Goal: Task Accomplishment & Management: Use online tool/utility

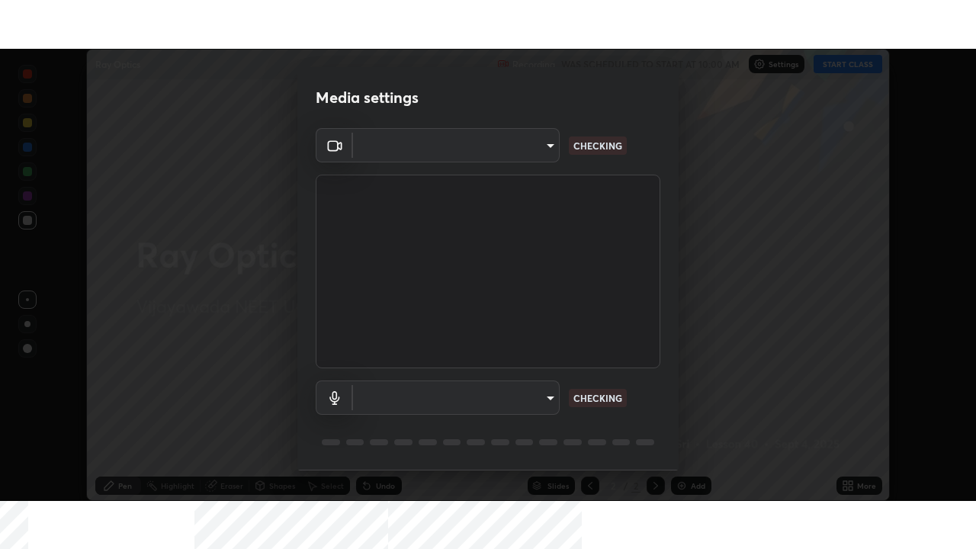
scroll to position [452, 975]
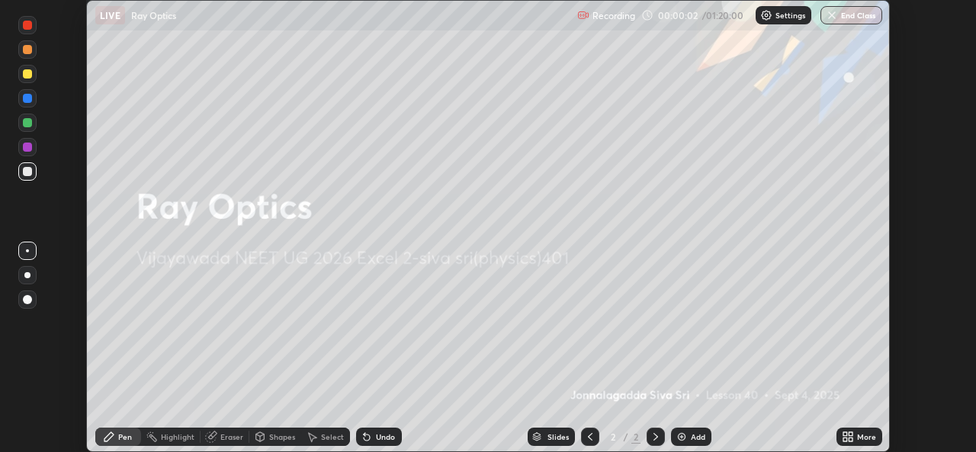
click at [849, 437] on icon at bounding box center [848, 437] width 12 height 12
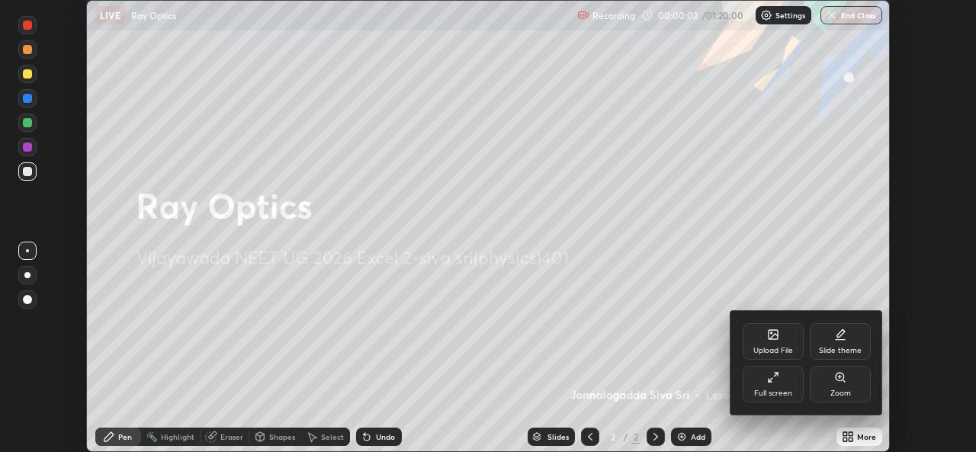
click at [788, 390] on div "Full screen" at bounding box center [773, 394] width 38 height 8
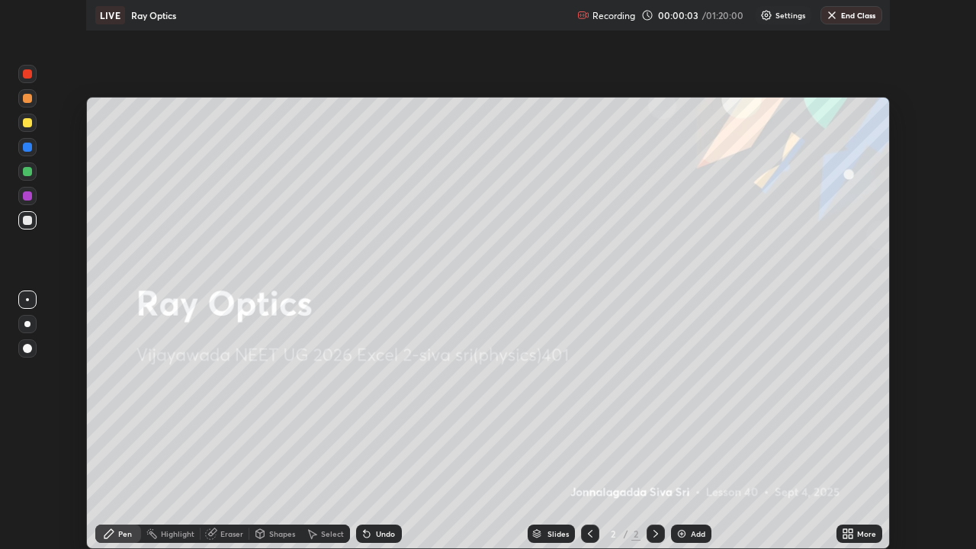
scroll to position [549, 976]
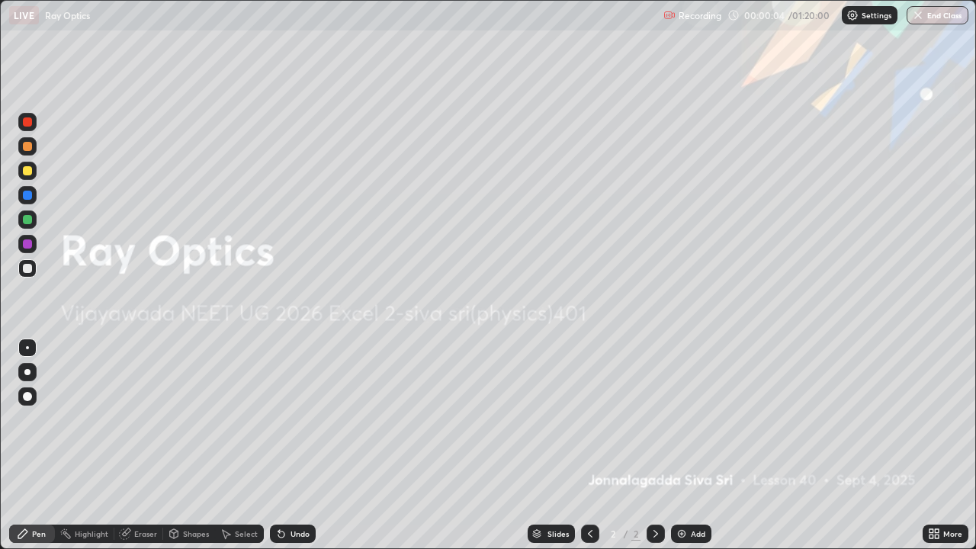
click at [698, 451] on div "Add" at bounding box center [698, 534] width 14 height 8
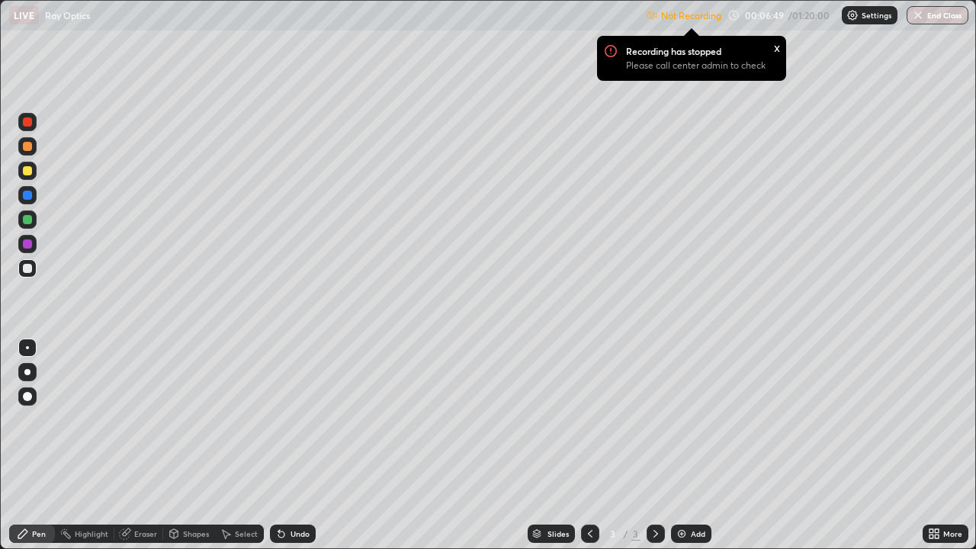
click at [856, 17] on img at bounding box center [852, 15] width 12 height 12
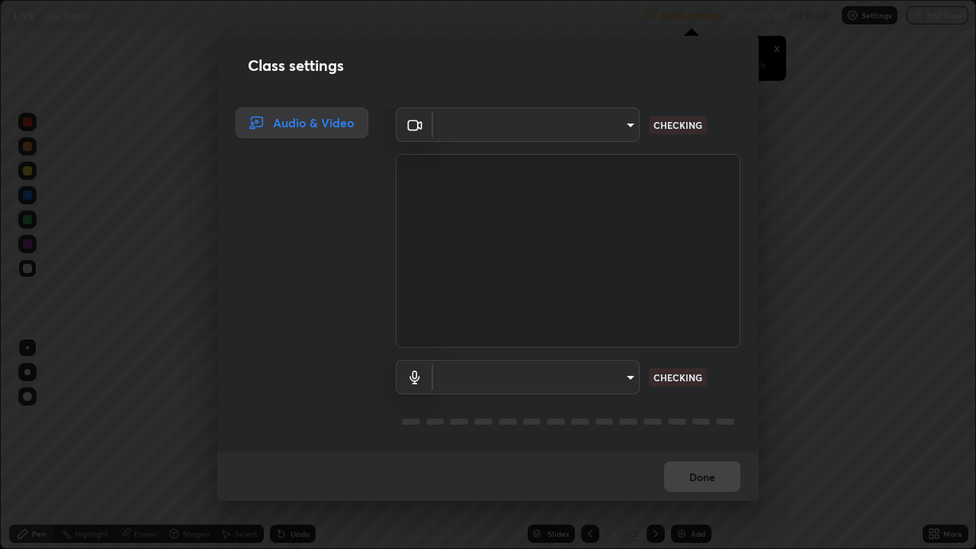
click at [856, 17] on div "Class settings Audio & Video ​ CHECKING ​ CHECKING Done" at bounding box center [488, 274] width 976 height 549
type input "3a992d1da3209f10b5da796cf46cb8db787427b461a3fd2b7253857f6e40e0ec"
type input "0dce955b6b4f6b94a9b0145f851f3af49c125d8c235586a27029e9c8e3e71f78"
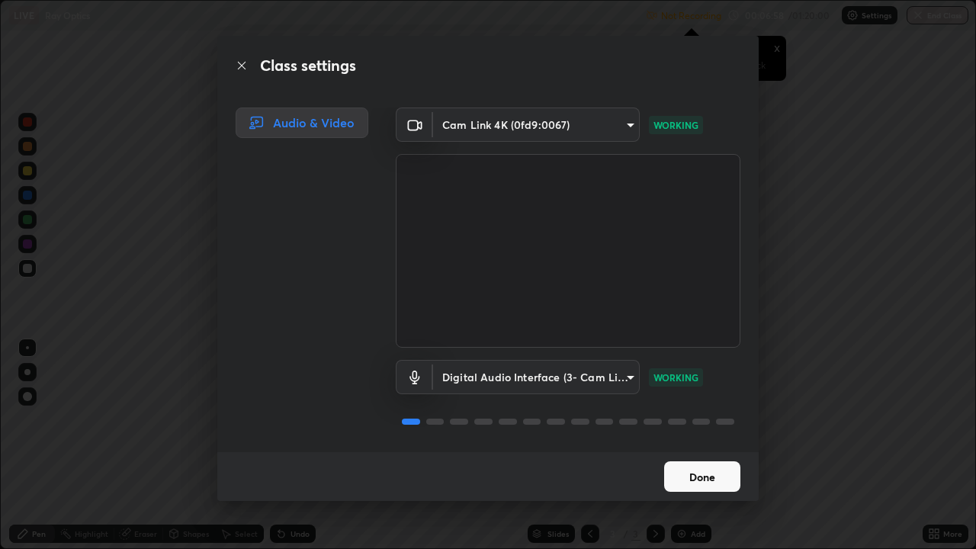
click at [703, 451] on button "Done" at bounding box center [702, 476] width 76 height 31
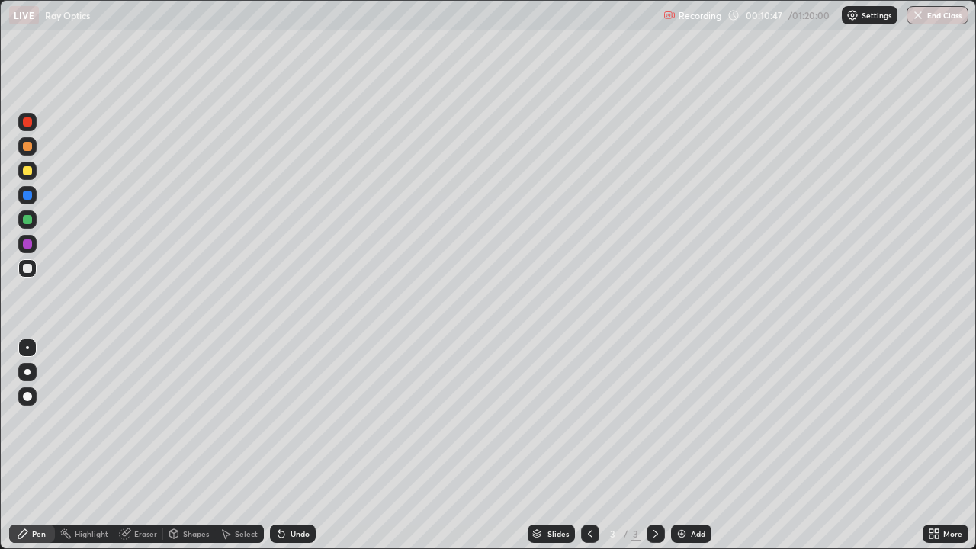
click at [679, 451] on img at bounding box center [682, 534] width 12 height 12
click at [685, 451] on img at bounding box center [682, 534] width 12 height 12
click at [27, 219] on div at bounding box center [27, 219] width 9 height 9
click at [30, 267] on div at bounding box center [27, 268] width 9 height 9
click at [686, 451] on img at bounding box center [682, 534] width 12 height 12
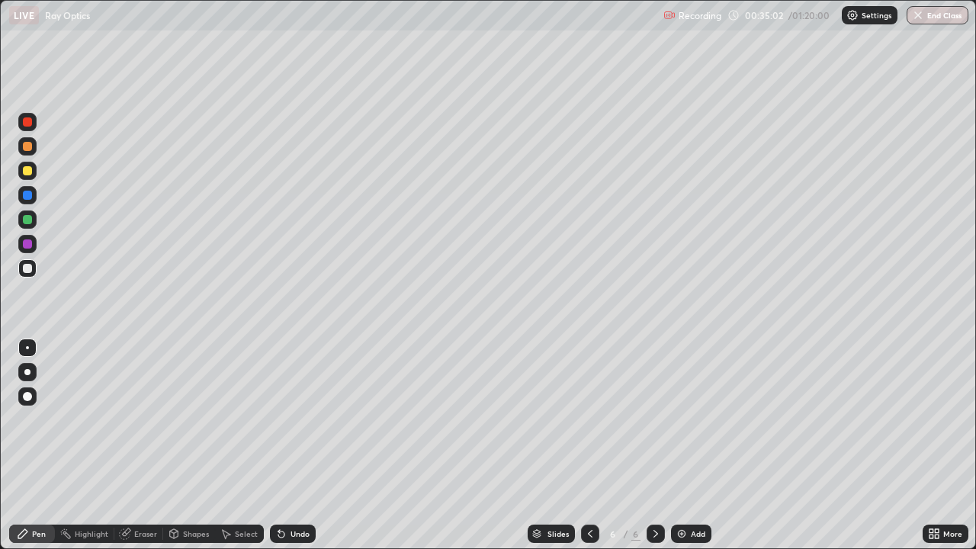
click at [697, 451] on div "Add" at bounding box center [698, 534] width 14 height 8
click at [683, 451] on img at bounding box center [682, 534] width 12 height 12
click at [687, 451] on div "Add" at bounding box center [691, 534] width 40 height 18
click at [582, 451] on div at bounding box center [590, 534] width 18 height 18
click at [683, 451] on img at bounding box center [682, 534] width 12 height 12
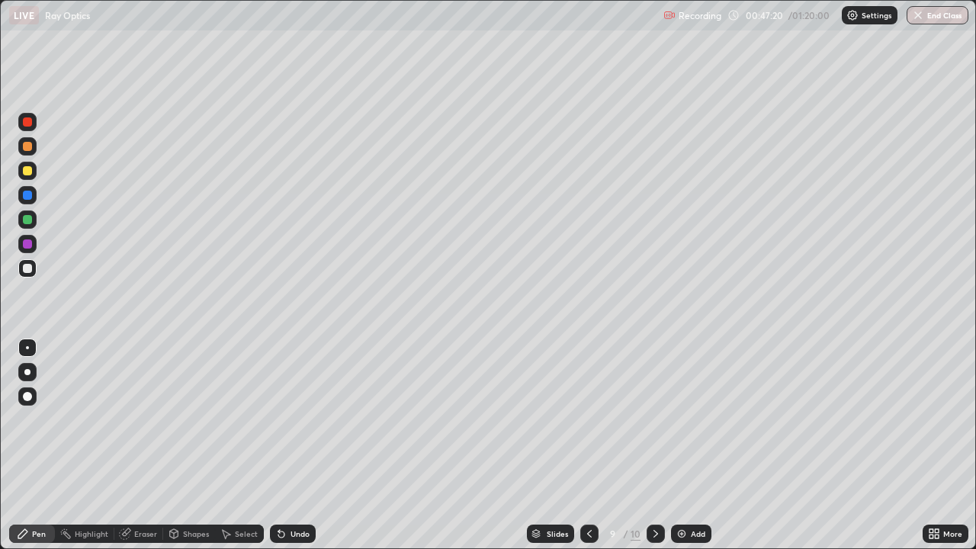
click at [685, 451] on div "Add" at bounding box center [691, 534] width 40 height 18
click at [134, 451] on div "Eraser" at bounding box center [145, 534] width 23 height 8
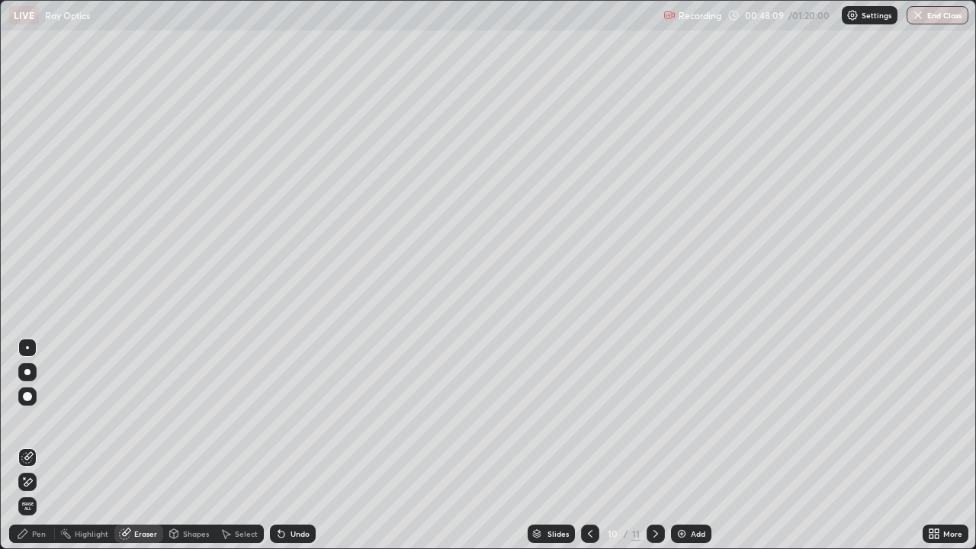
click at [31, 451] on icon at bounding box center [28, 482] width 8 height 8
click at [37, 451] on div "Pen" at bounding box center [39, 534] width 14 height 8
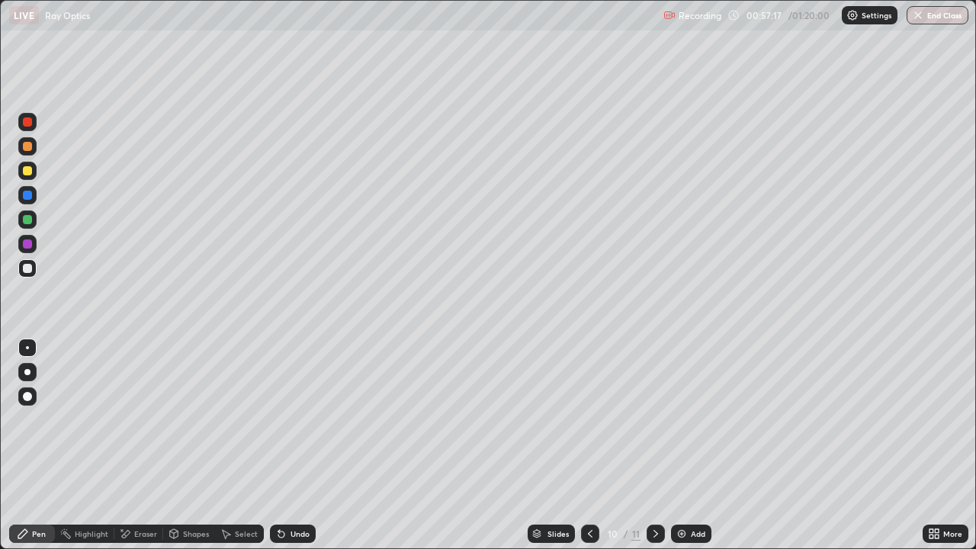
click at [683, 451] on img at bounding box center [682, 534] width 12 height 12
click at [29, 172] on div at bounding box center [27, 170] width 9 height 9
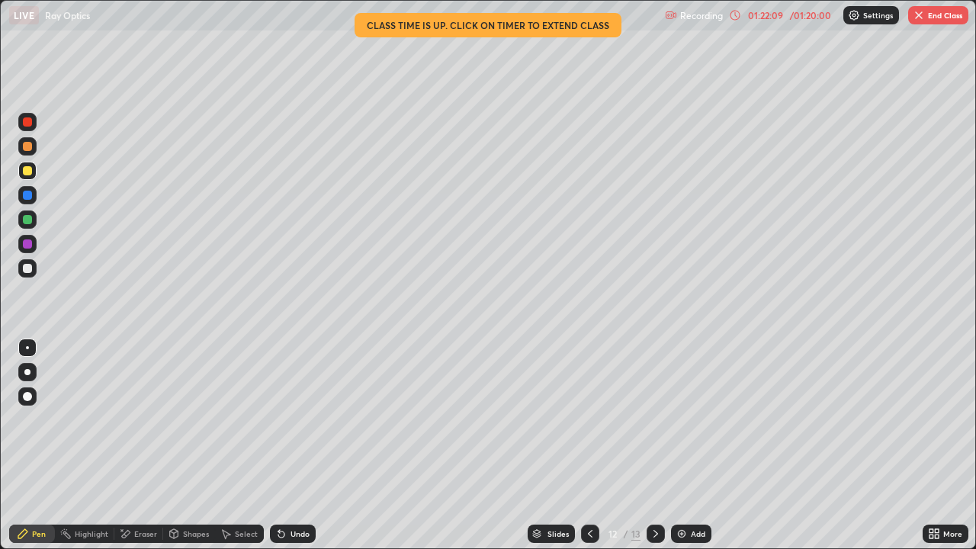
click at [925, 24] on button "End Class" at bounding box center [938, 15] width 60 height 18
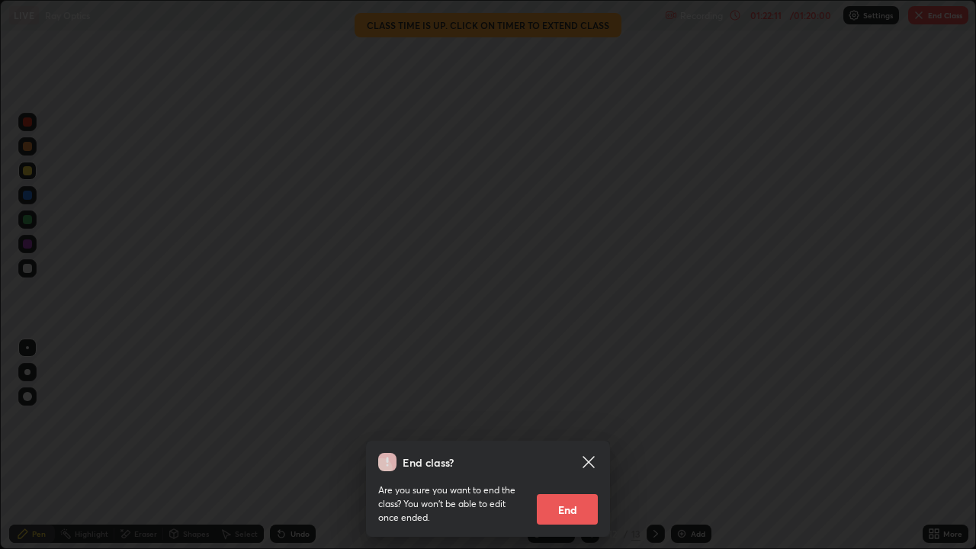
click at [577, 451] on button "End" at bounding box center [567, 509] width 61 height 31
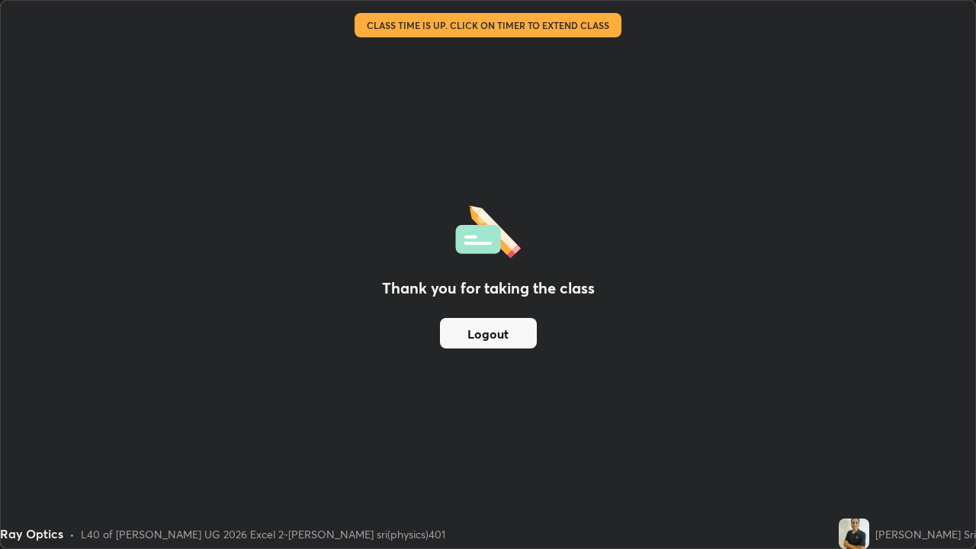
click at [518, 335] on button "Logout" at bounding box center [488, 333] width 97 height 31
